Goal: Transaction & Acquisition: Purchase product/service

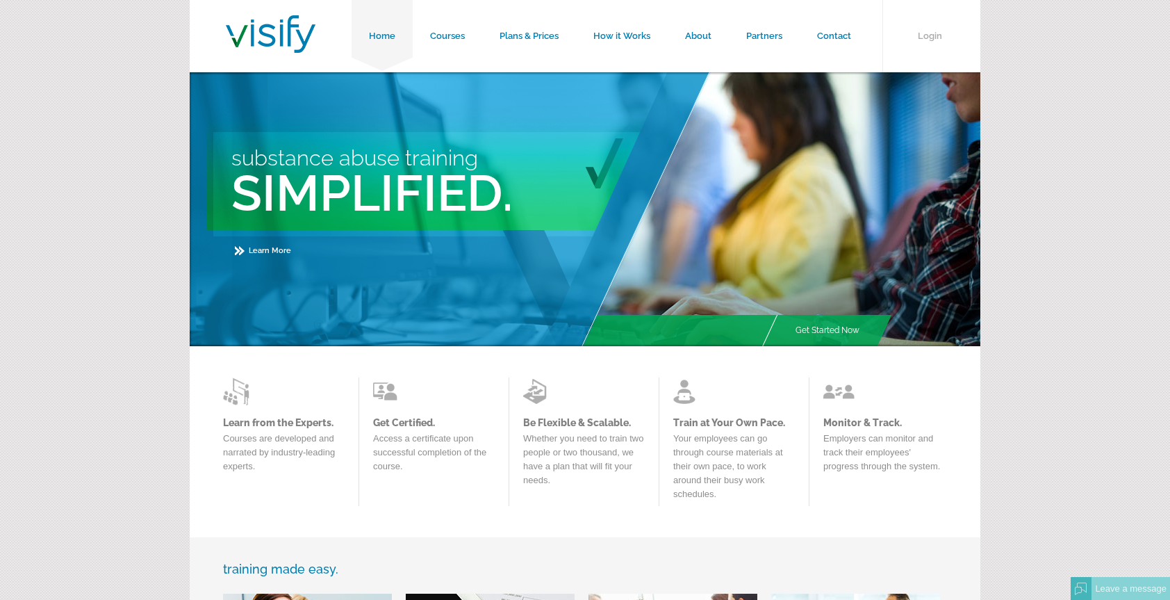
scroll to position [28, 0]
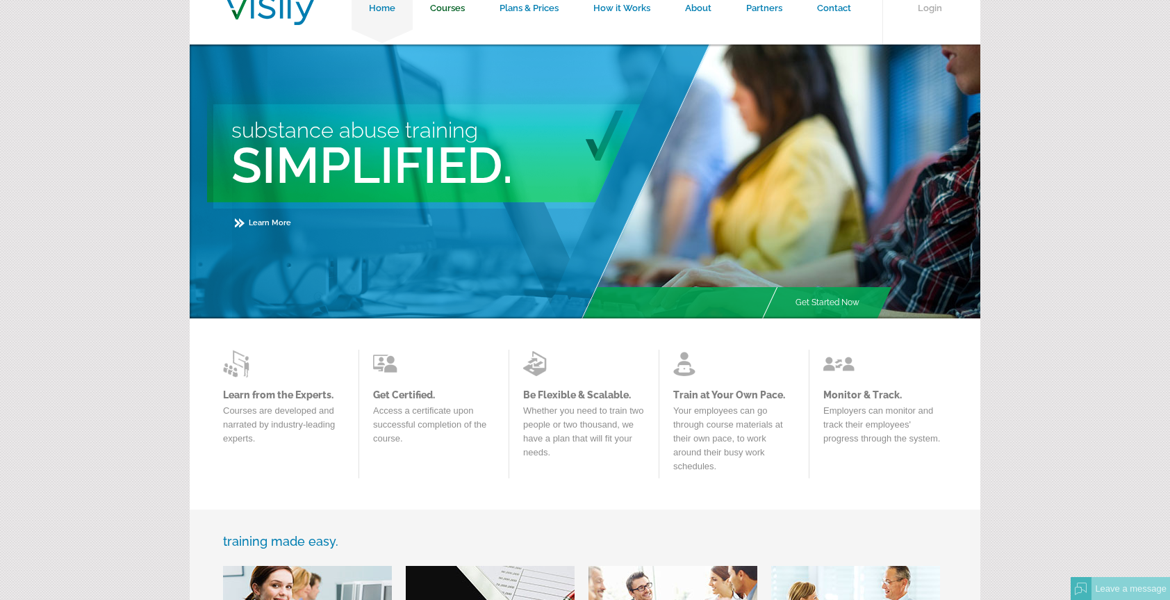
click at [449, 6] on link "Courses" at bounding box center [447, 8] width 69 height 72
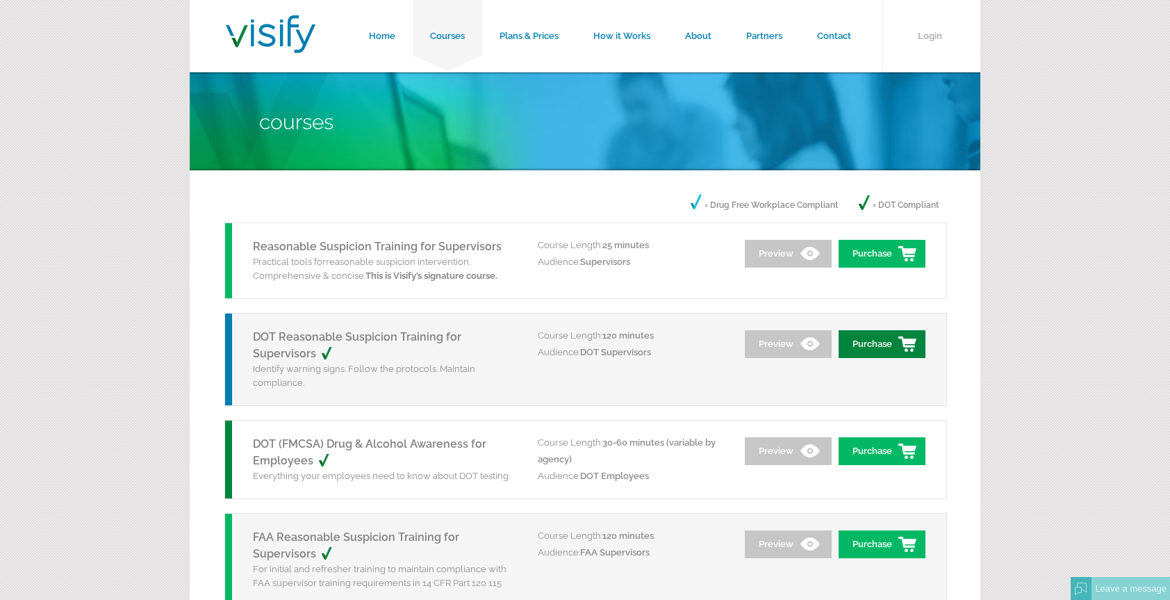
click at [892, 342] on link "Purchase" at bounding box center [882, 344] width 87 height 28
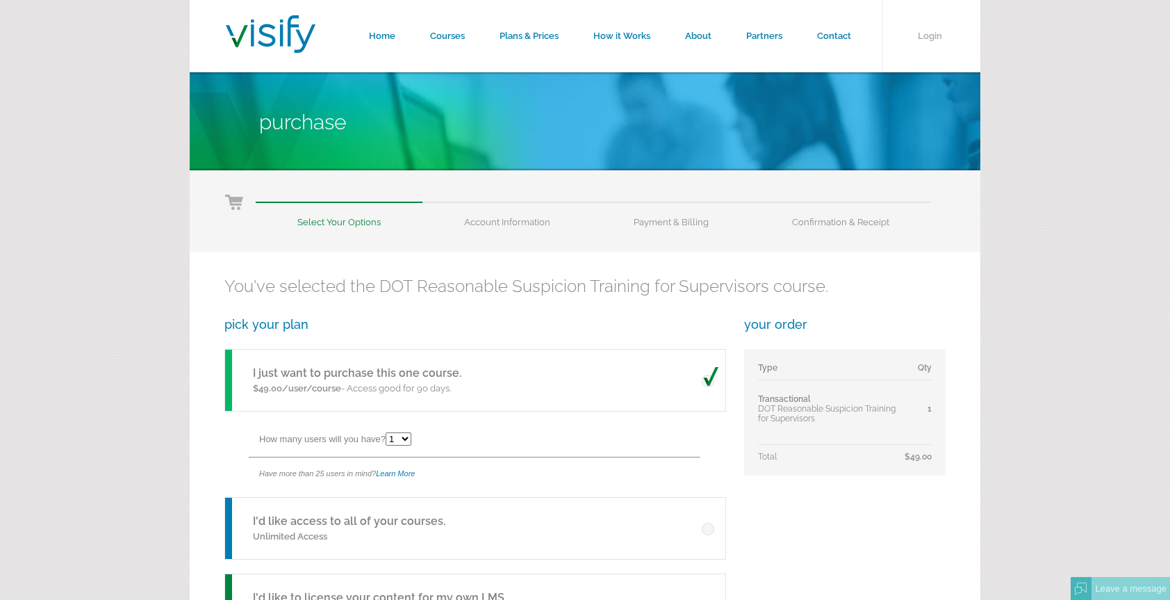
click at [307, 467] on div "Have more than 25 users in mind? Learn More" at bounding box center [491, 473] width 465 height 31
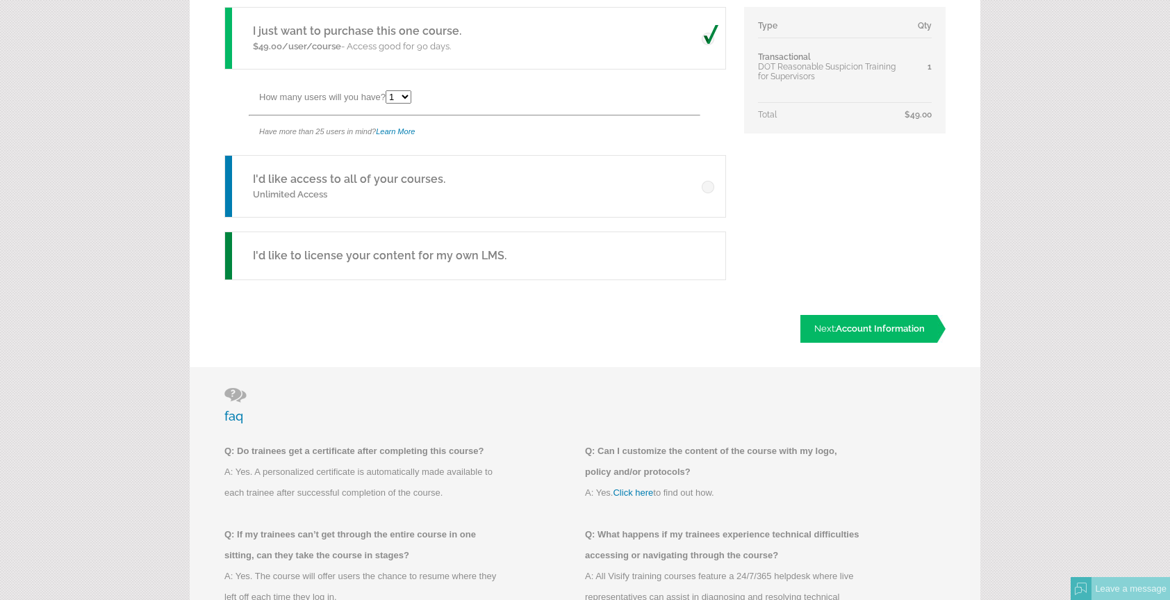
scroll to position [343, 0]
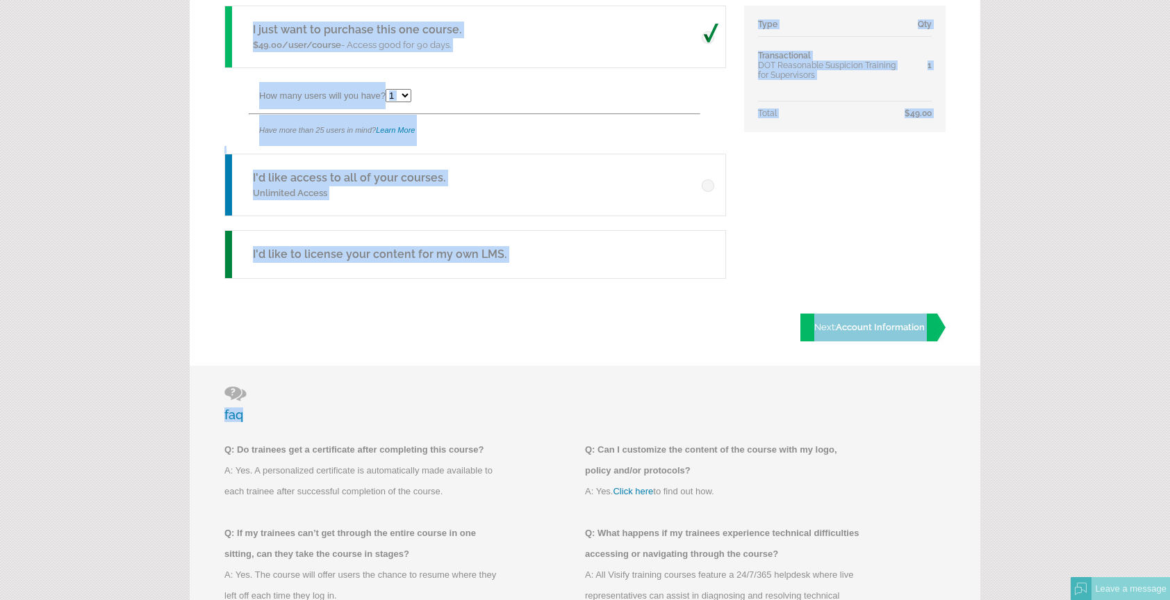
drag, startPoint x: 307, startPoint y: 467, endPoint x: 850, endPoint y: 381, distance: 550.1
click at [850, 381] on div "Select Your Options Account Information Payment & Billing Confirmation & Receip…" at bounding box center [585, 350] width 791 height 1046
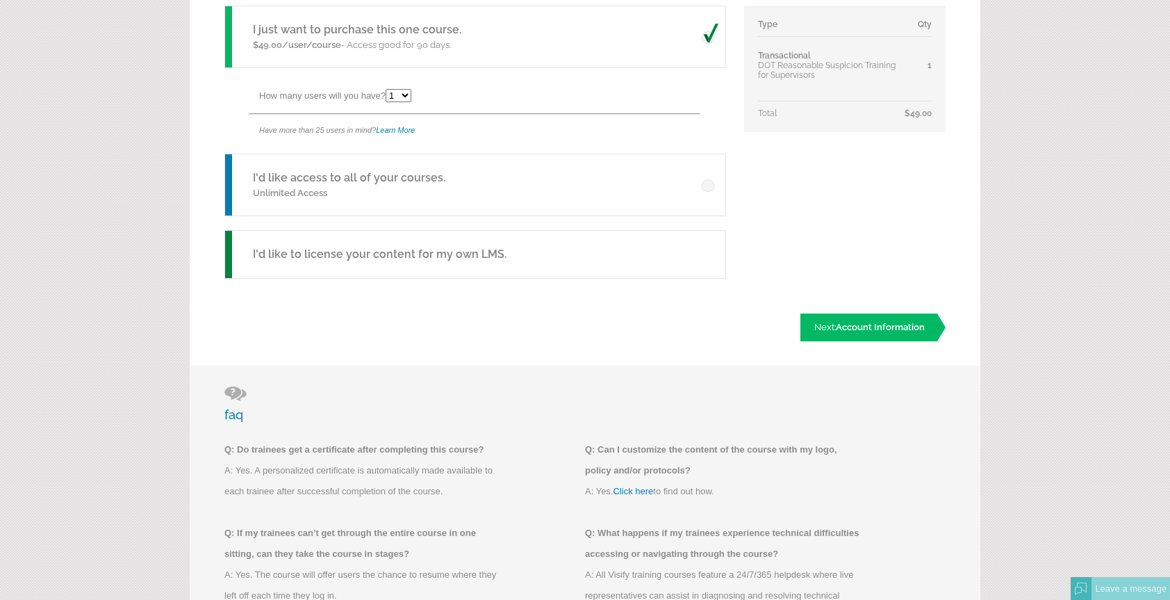
drag, startPoint x: 850, startPoint y: 381, endPoint x: 763, endPoint y: 221, distance: 182.2
click at [763, 221] on div "You've selected the DOT Reasonable Suspicion Training for Supervisors course. p…" at bounding box center [585, 136] width 791 height 457
click at [710, 181] on span at bounding box center [710, 182] width 17 height 20
click at [0, 0] on input "radio" at bounding box center [0, 0] width 0 height 0
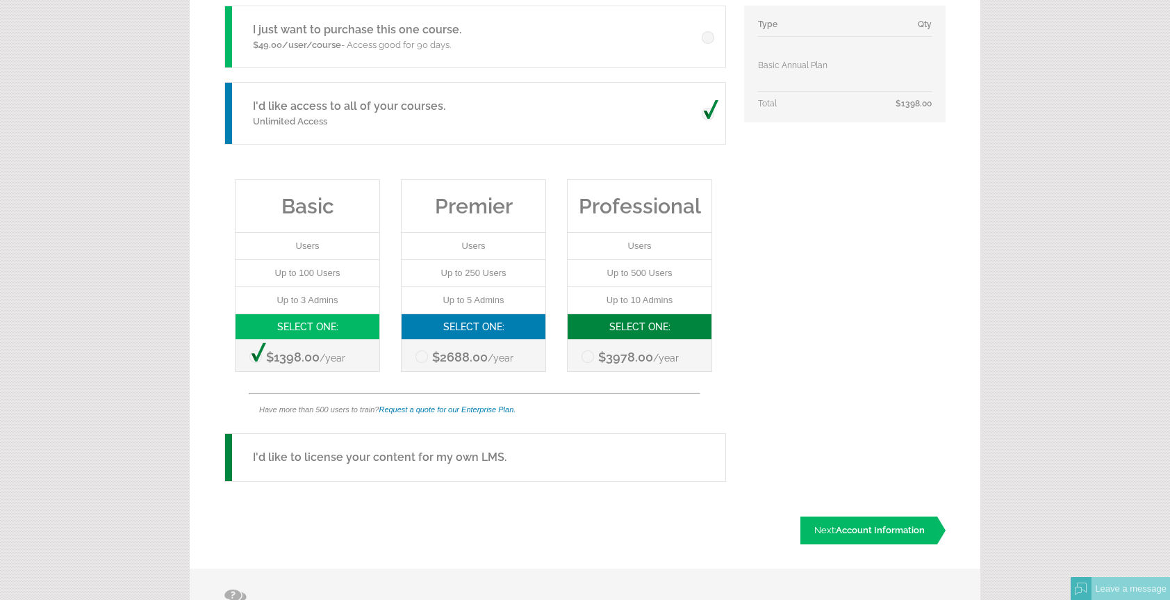
click at [470, 255] on li "Users" at bounding box center [474, 246] width 144 height 27
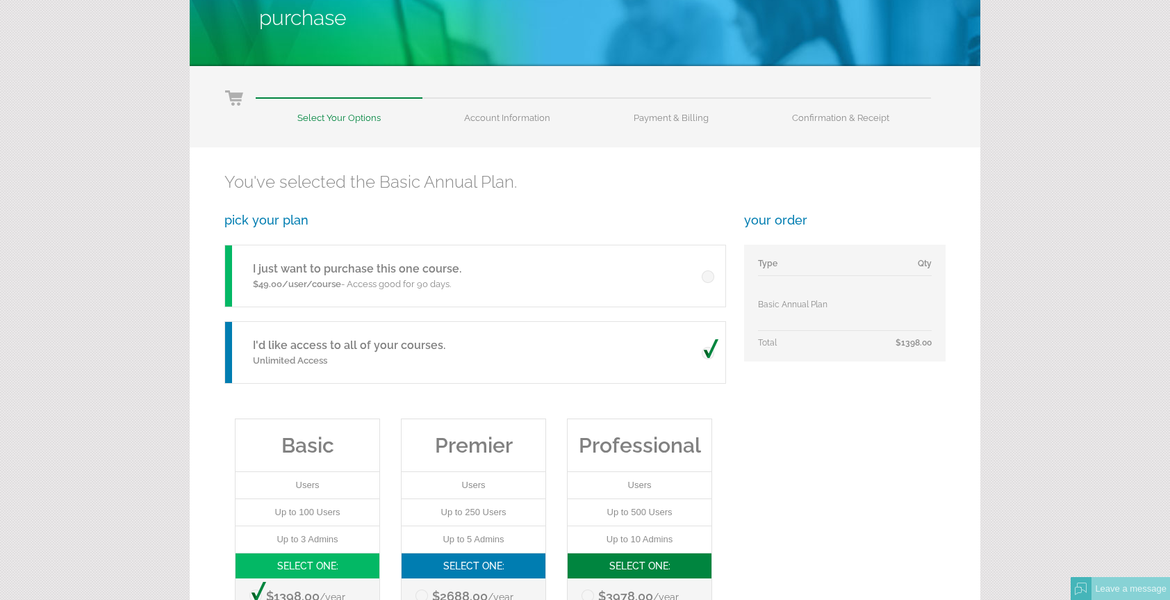
scroll to position [96, 0]
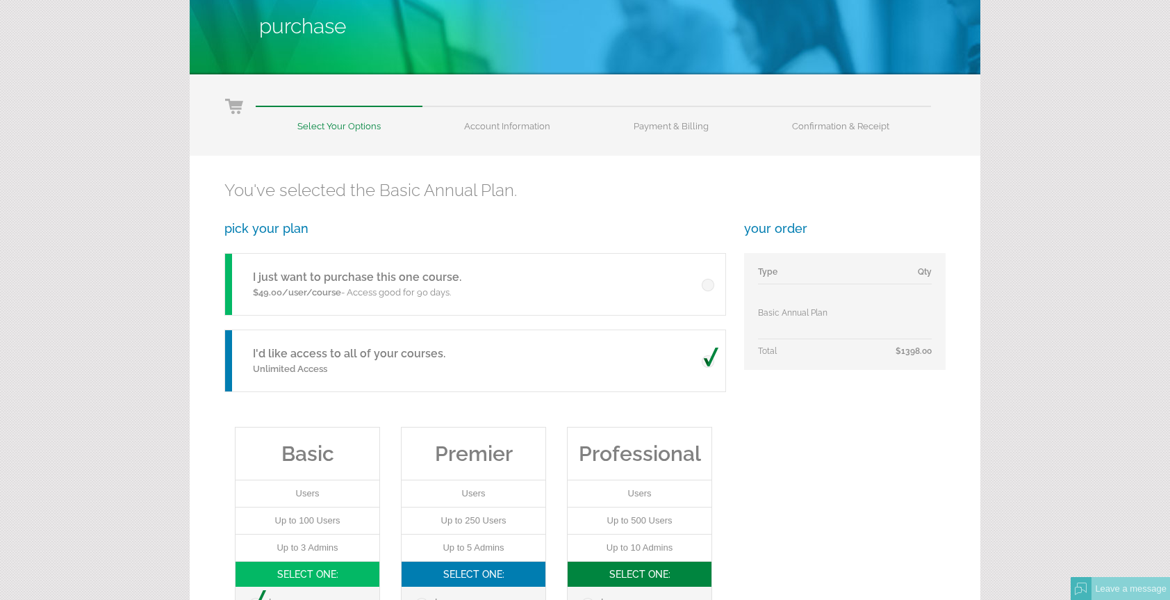
click at [709, 282] on span at bounding box center [710, 281] width 17 height 20
click at [0, 0] on input "radio" at bounding box center [0, 0] width 0 height 0
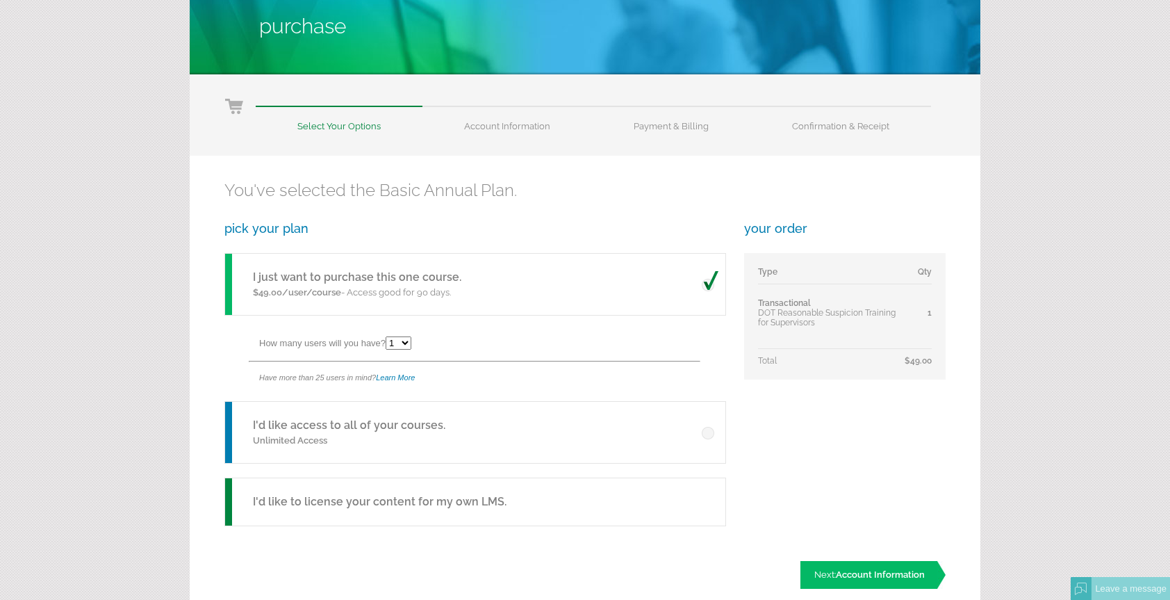
click at [230, 425] on div "I'd like access to all of your courses. Unlimited Access" at bounding box center [345, 432] width 241 height 61
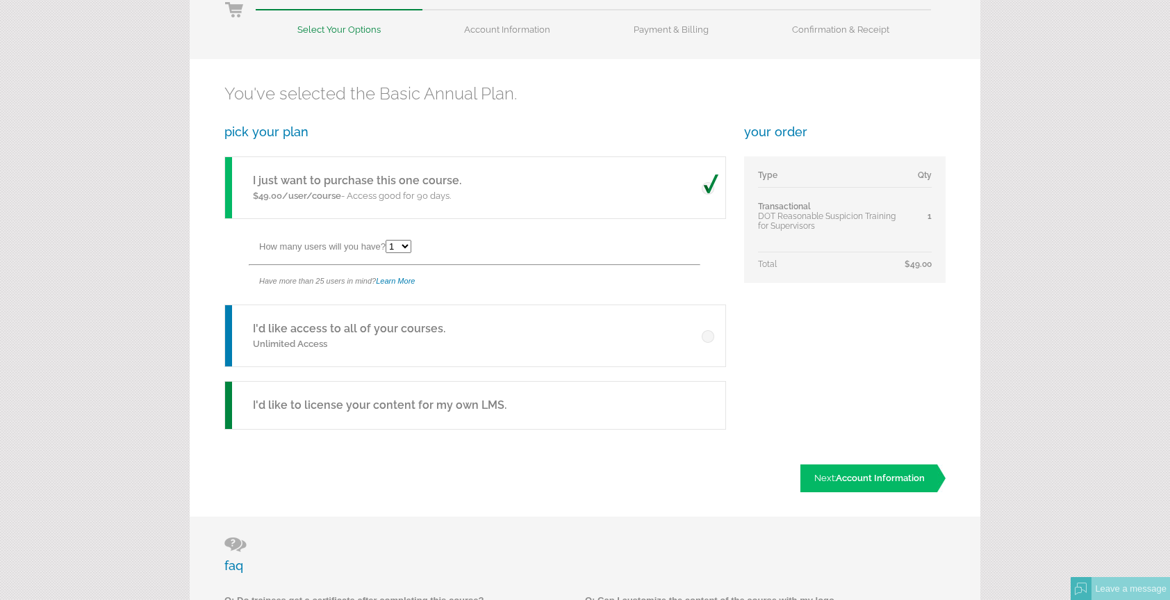
scroll to position [184, 0]
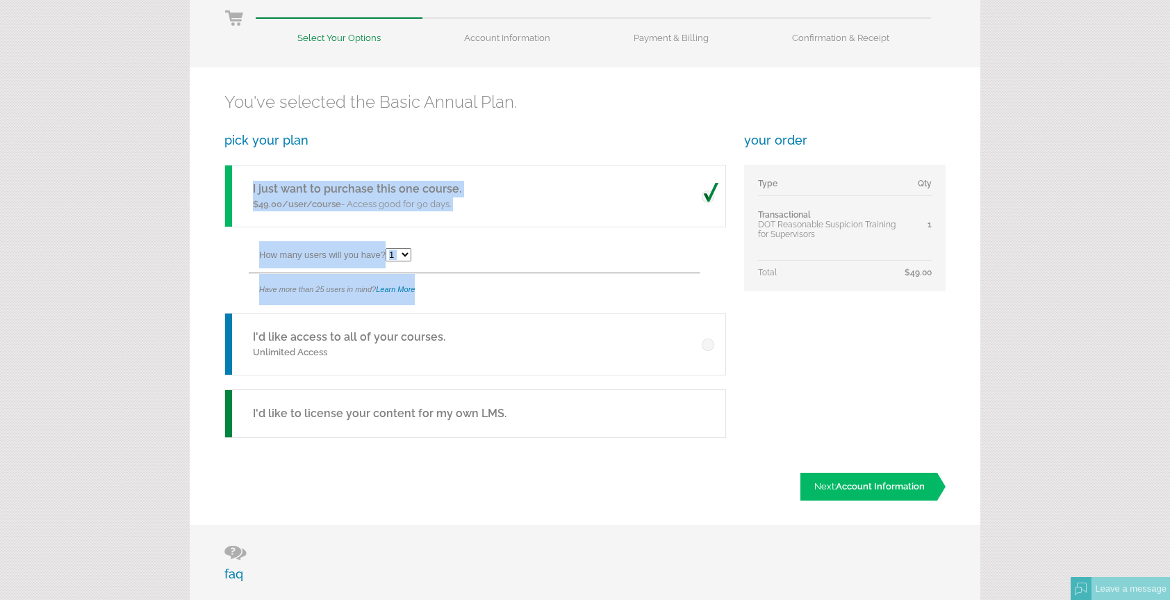
drag, startPoint x: 230, startPoint y: 425, endPoint x: 695, endPoint y: 208, distance: 512.8
click at [695, 208] on div "pick your plan I just want to purchase this one course. $49.00/user/course - Ac…" at bounding box center [474, 292] width 500 height 319
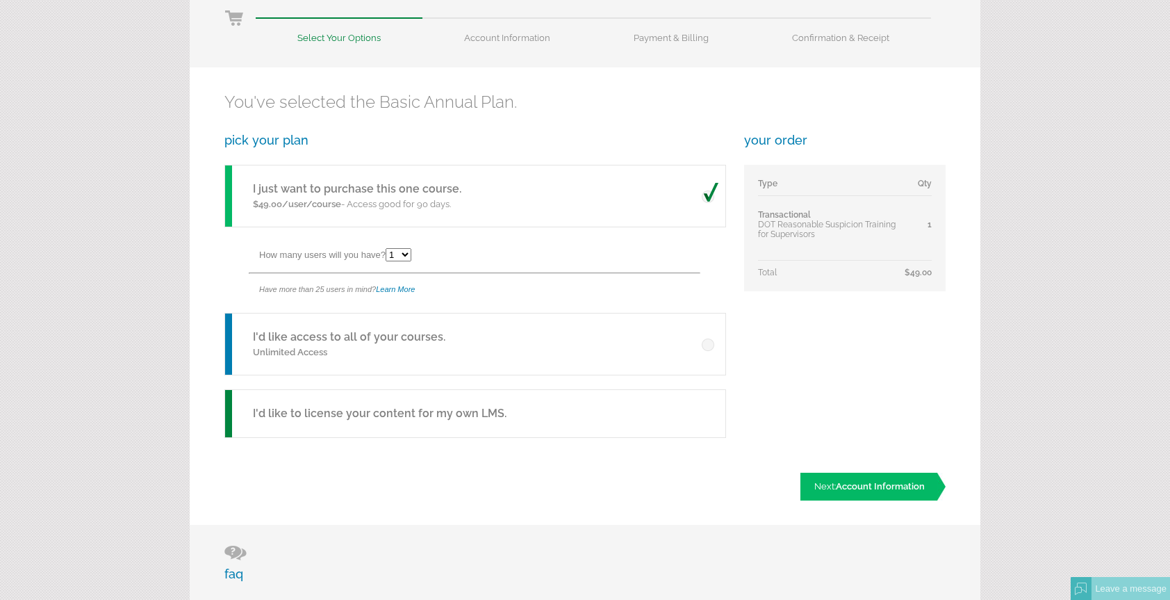
drag, startPoint x: 695, startPoint y: 208, endPoint x: 609, endPoint y: 129, distance: 117.0
click at [609, 129] on div "You've selected the Basic Annual Plan. pick your plan I just want to purchase t…" at bounding box center [585, 295] width 791 height 457
click at [552, 295] on div "Have more than 25 users in mind? Learn More" at bounding box center [491, 289] width 465 height 31
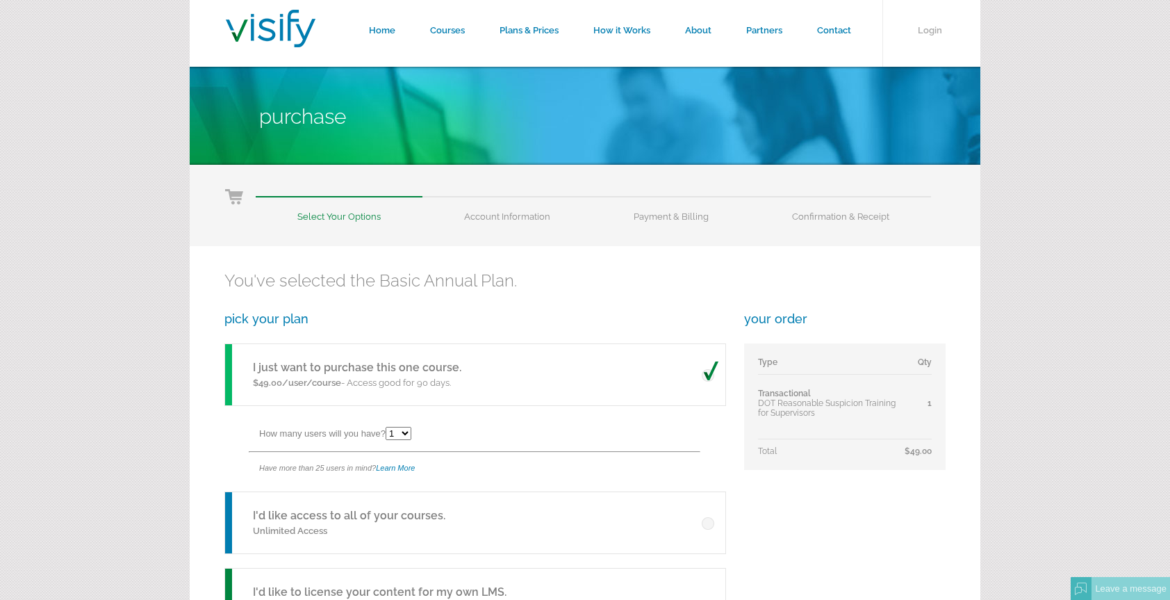
scroll to position [0, 0]
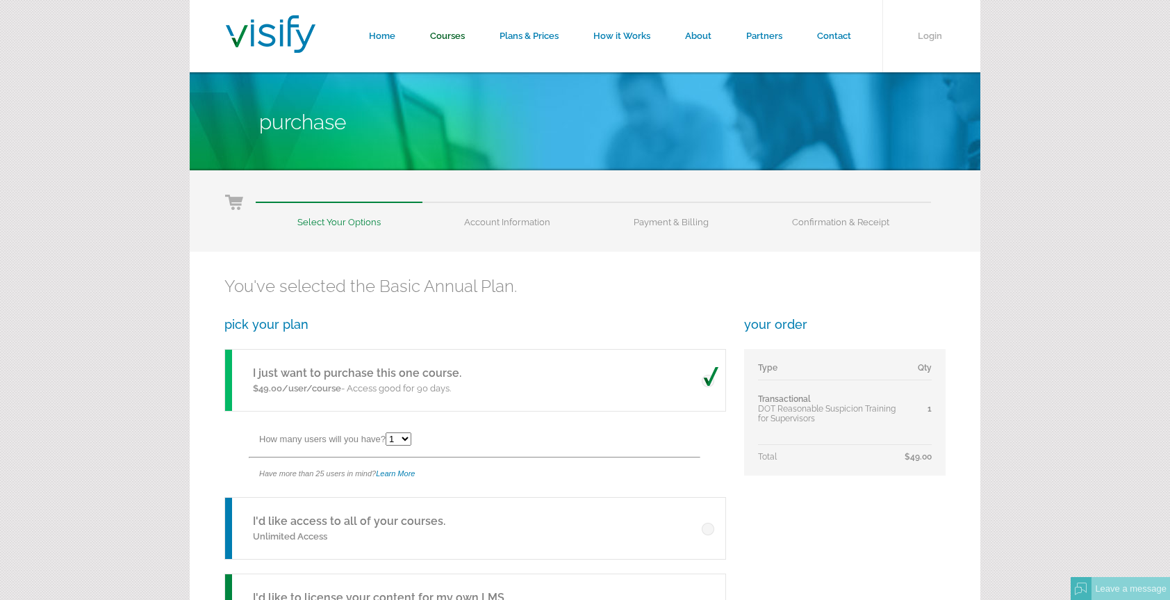
click at [454, 37] on link "Courses" at bounding box center [447, 36] width 69 height 72
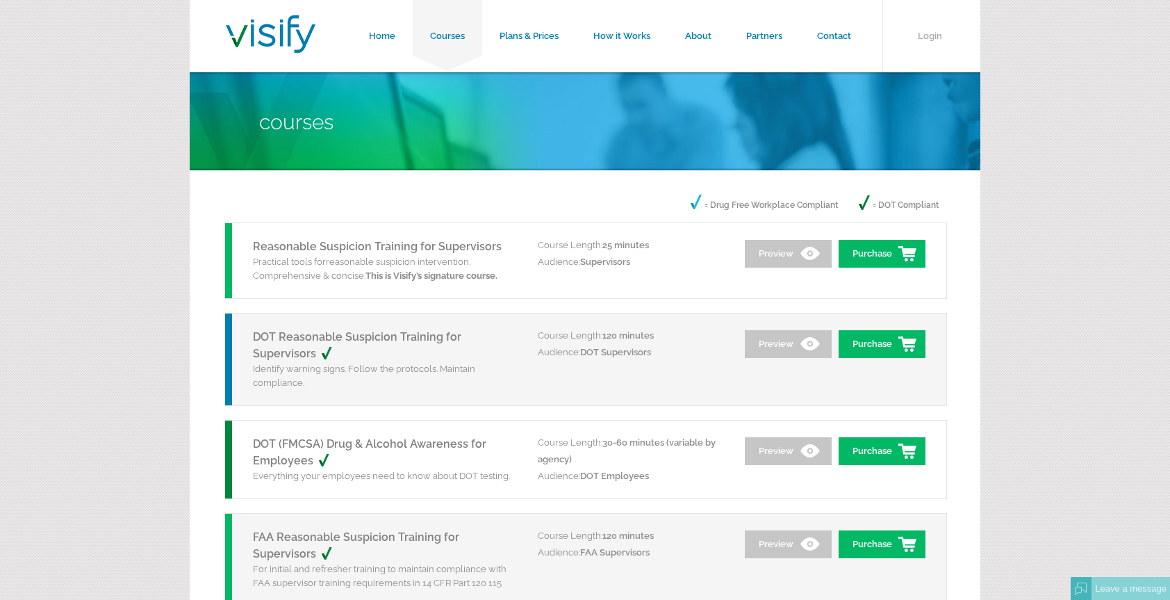
click at [495, 297] on div "Reasonable Suspicion Training for Supervisors Practical tools for reasonable su…" at bounding box center [381, 260] width 313 height 75
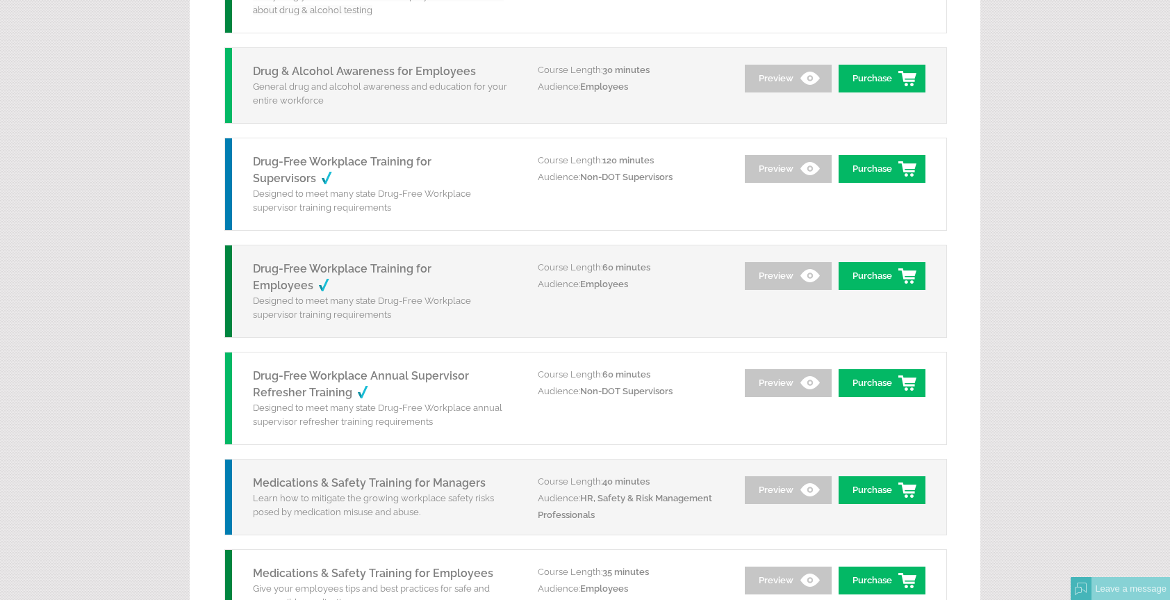
scroll to position [1077, 0]
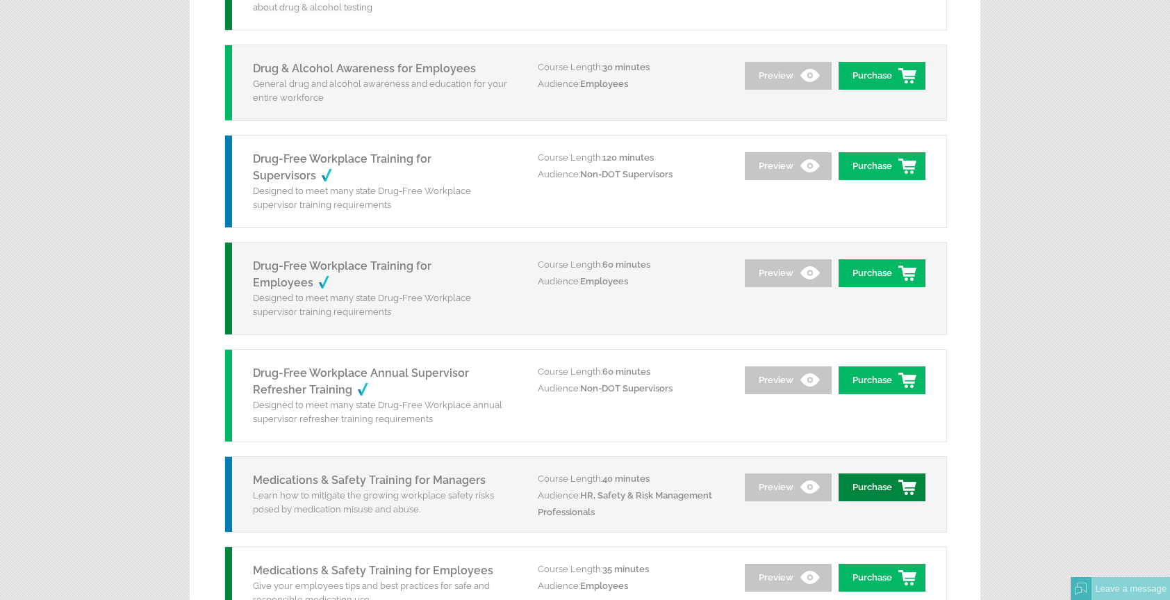
click at [901, 479] on link "Purchase" at bounding box center [882, 487] width 87 height 28
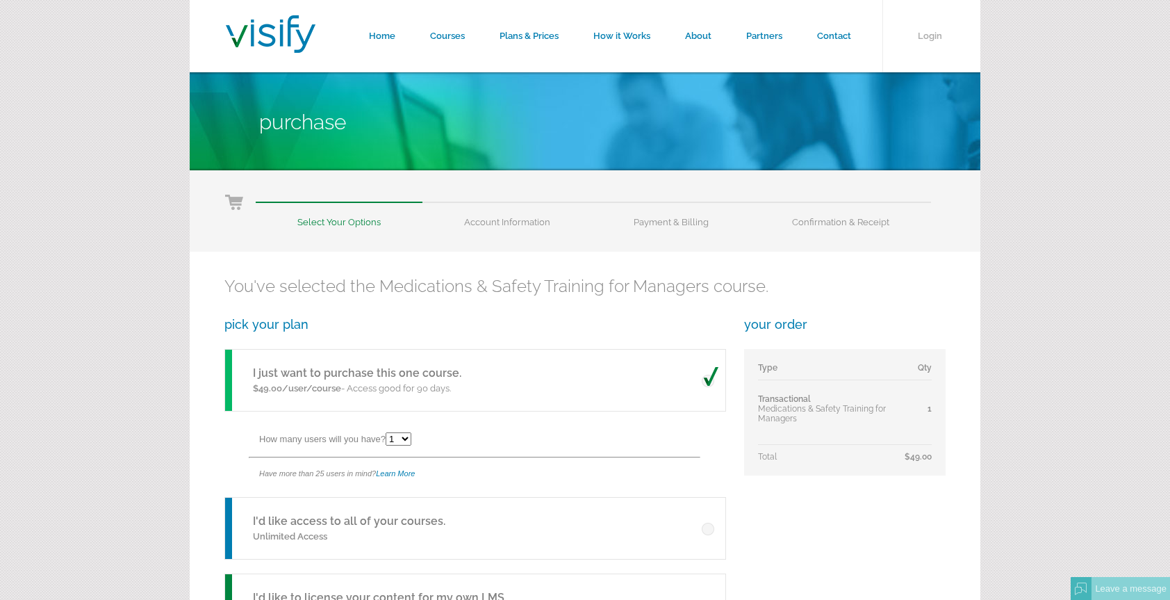
click at [333, 304] on div "You've selected the Medications & Safety Training for Managers course. pick you…" at bounding box center [585, 479] width 791 height 457
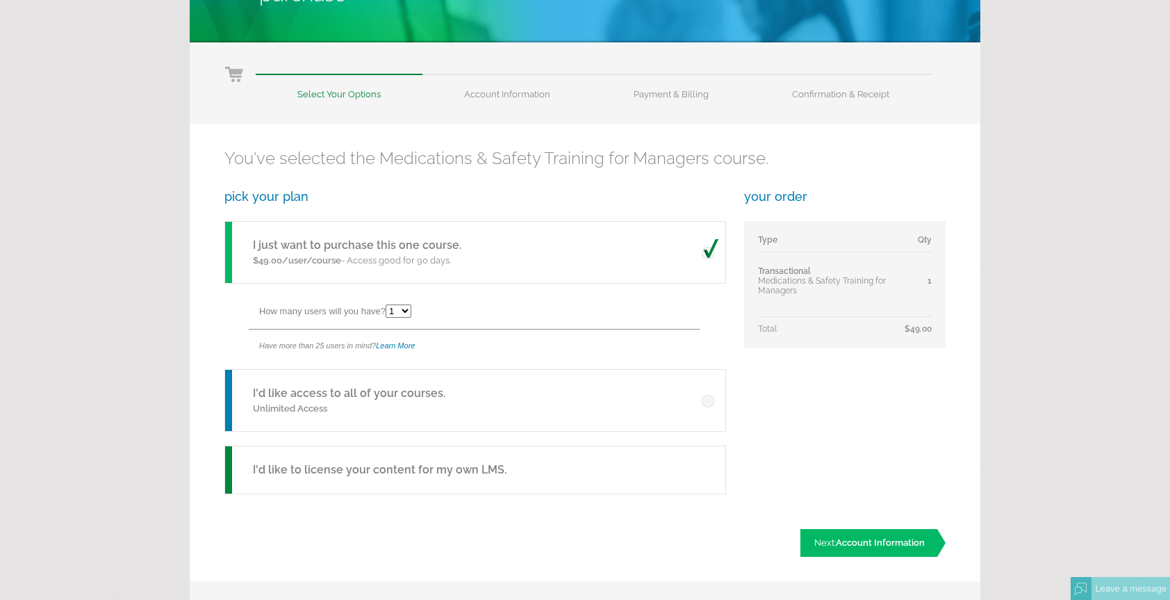
scroll to position [122, 0]
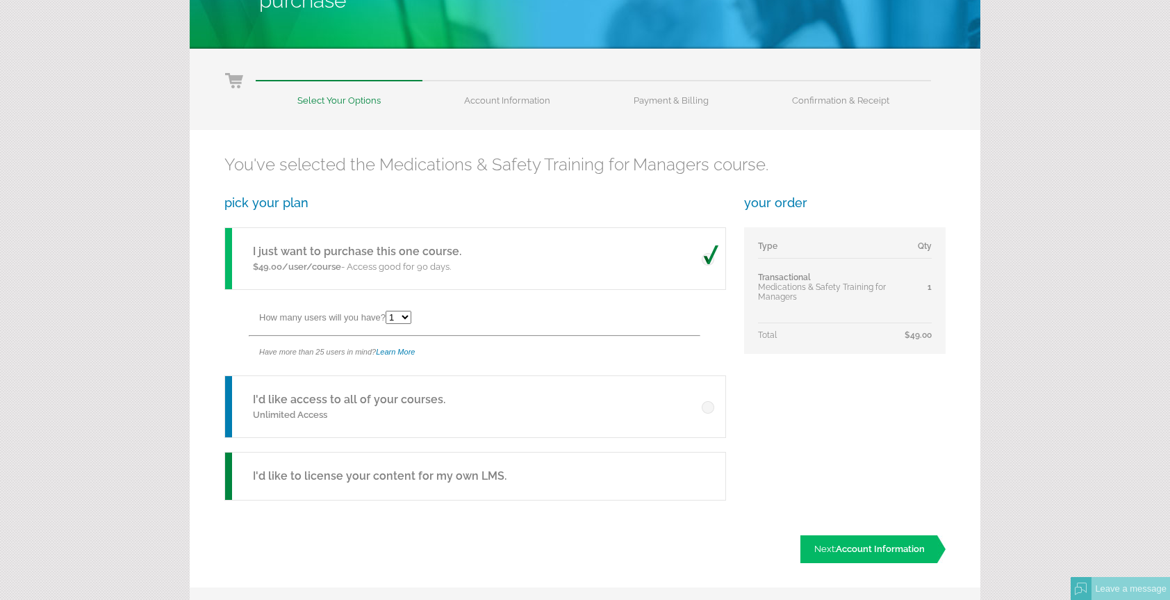
click at [404, 314] on select "1 2 3 4 5 6 7 8 9 10 11 12 13 14 15 16 17 18 19 20 21 22 23 24 25" at bounding box center [399, 317] width 26 height 13
click at [388, 311] on select "1 2 3 4 5 6 7 8 9 10 11 12 13 14 15 16 17 18 19 20 21 22 23 24 25" at bounding box center [399, 317] width 26 height 13
click at [407, 313] on select "1 2 3 4 5 6 7 8 9 10 11 12 13 14 15 16 17 18 19 20 21 22 23 24 25" at bounding box center [399, 317] width 26 height 13
select select "1"
click at [388, 311] on select "1 2 3 4 5 6 7 8 9 10 11 12 13 14 15 16 17 18 19 20 21 22 23 24 25" at bounding box center [399, 317] width 26 height 13
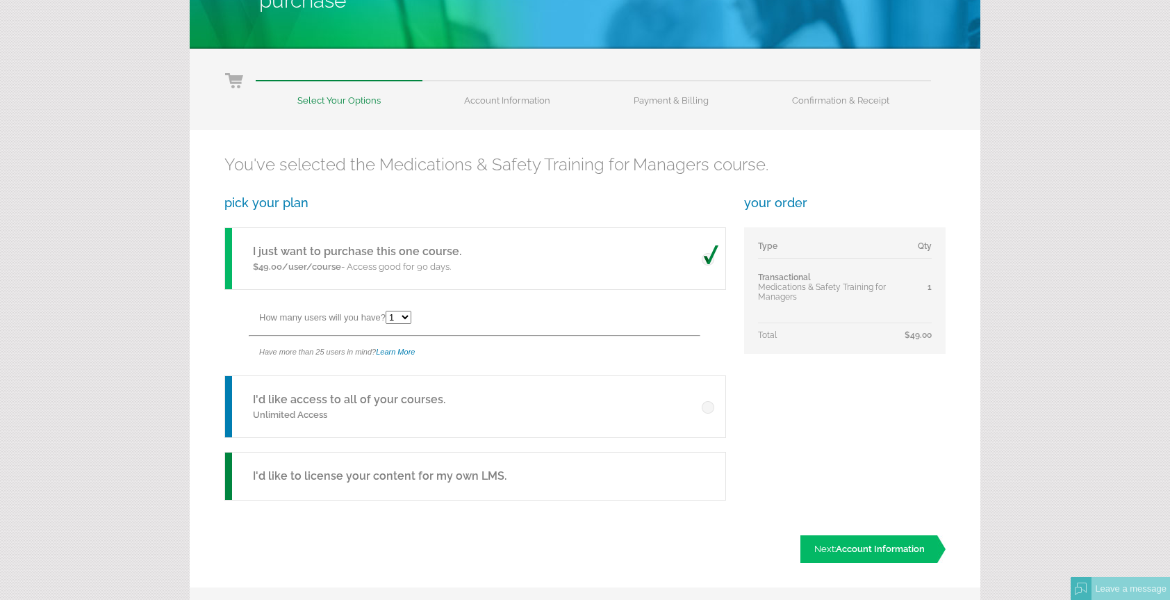
drag, startPoint x: 651, startPoint y: 265, endPoint x: 658, endPoint y: 283, distance: 19.4
click at [658, 283] on div "I just want to purchase this one course. $49.00/user/course - Access good for 9…" at bounding box center [475, 258] width 502 height 63
click at [604, 272] on div "I just want to purchase this one course. $49.00/user/course - Access good for 9…" at bounding box center [475, 258] width 502 height 63
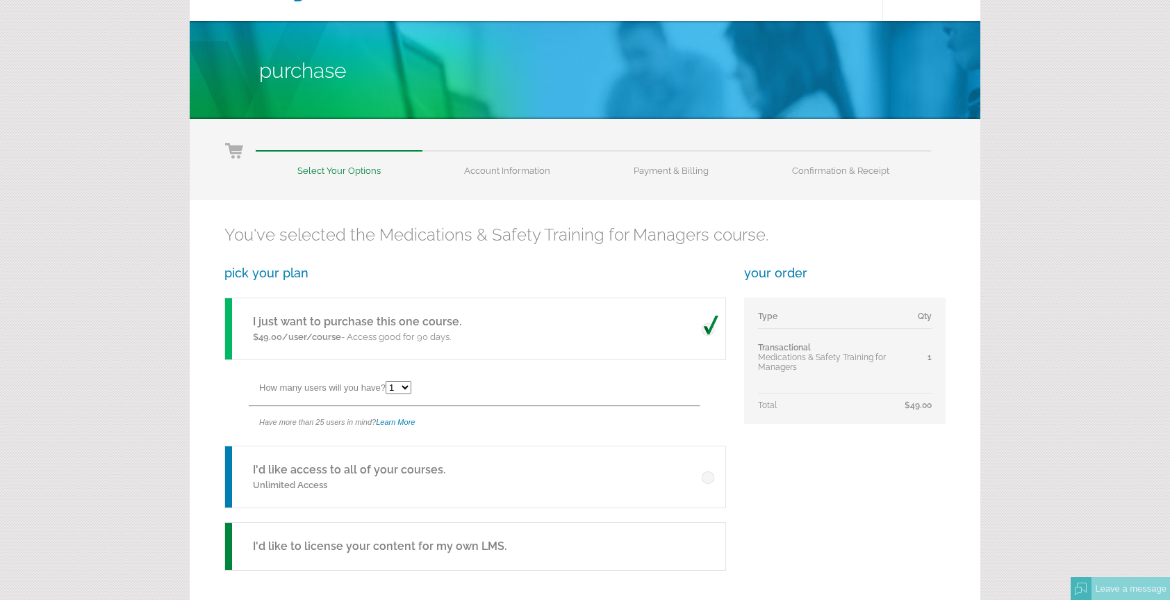
scroll to position [0, 0]
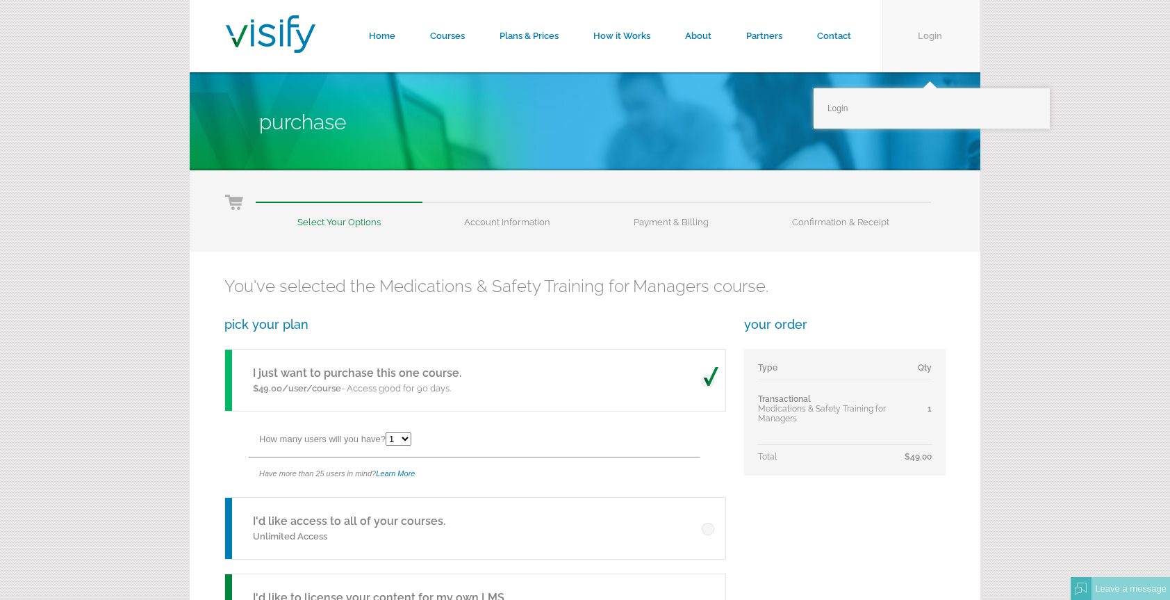
click at [931, 37] on link "Login" at bounding box center [931, 36] width 98 height 72
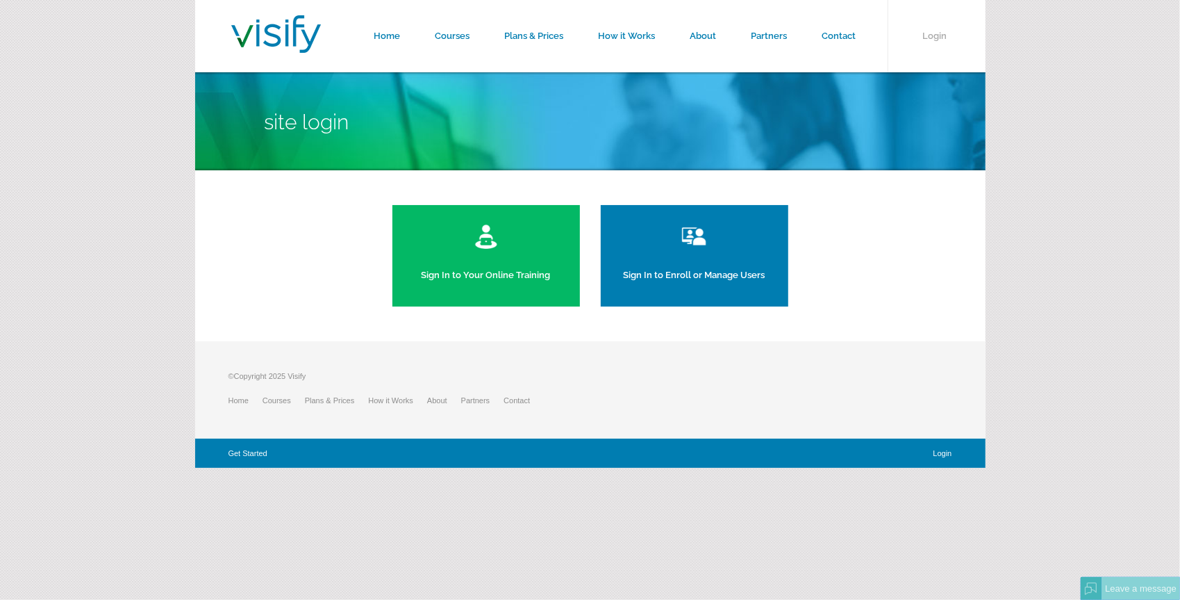
click at [521, 261] on link "Sign In to Your Online Training" at bounding box center [487, 255] width 188 height 101
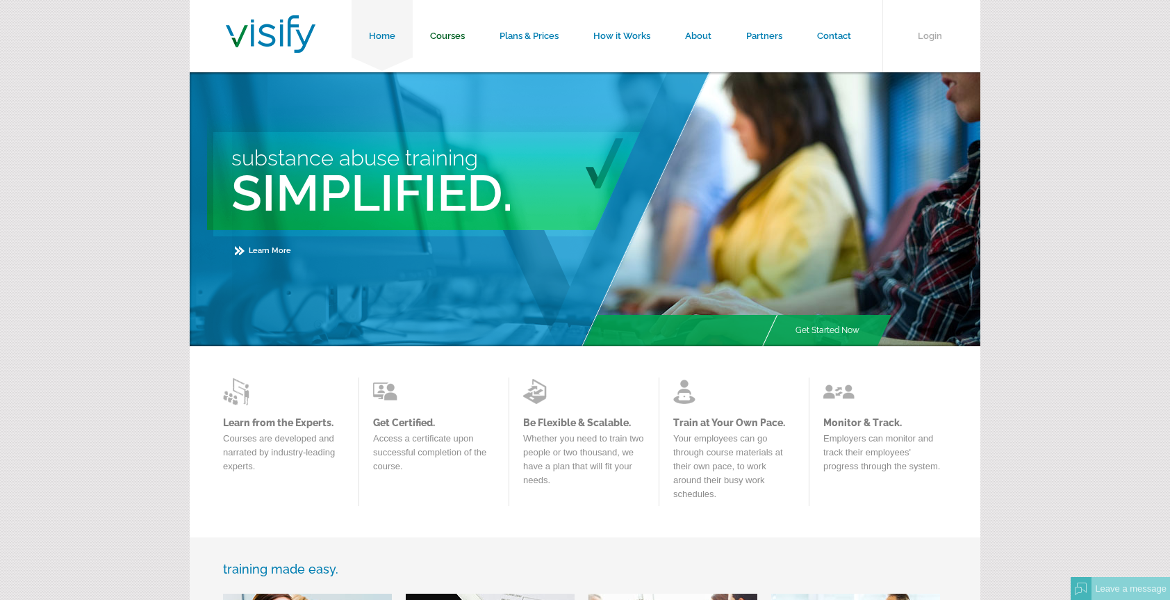
click at [456, 35] on link "Courses" at bounding box center [447, 36] width 69 height 72
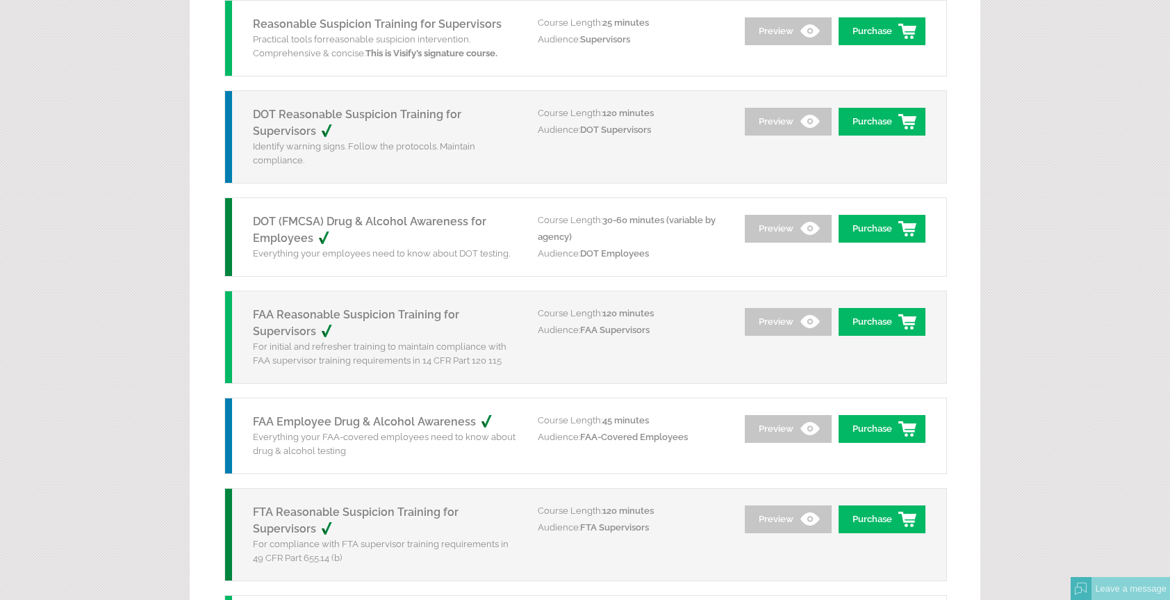
scroll to position [195, 0]
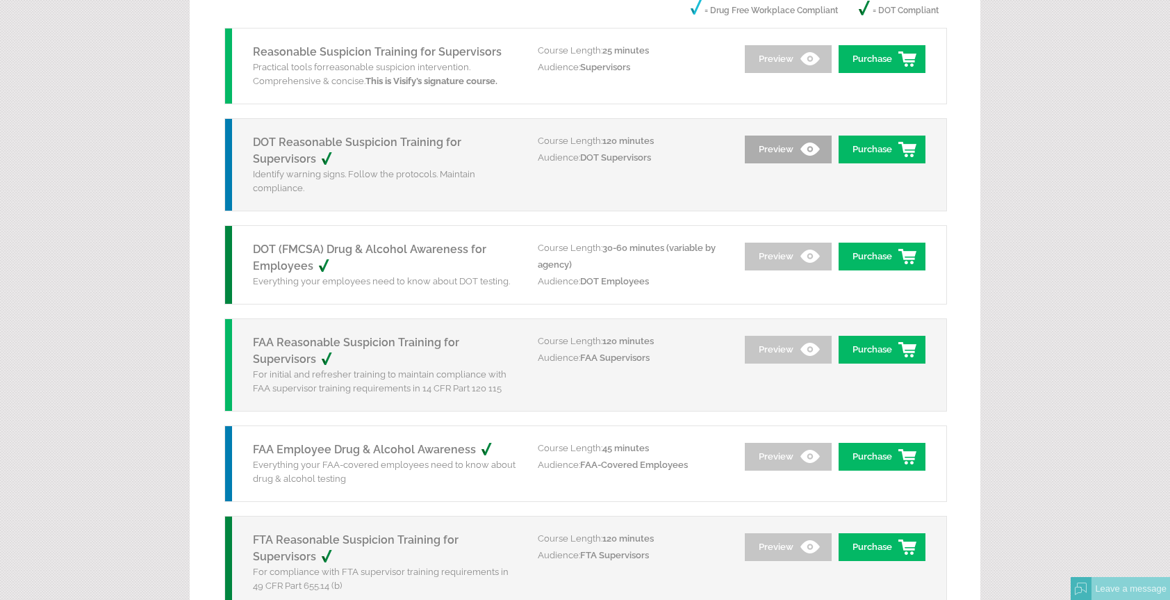
click at [784, 143] on link "Preview" at bounding box center [788, 149] width 87 height 28
